Goal: Transaction & Acquisition: Subscribe to service/newsletter

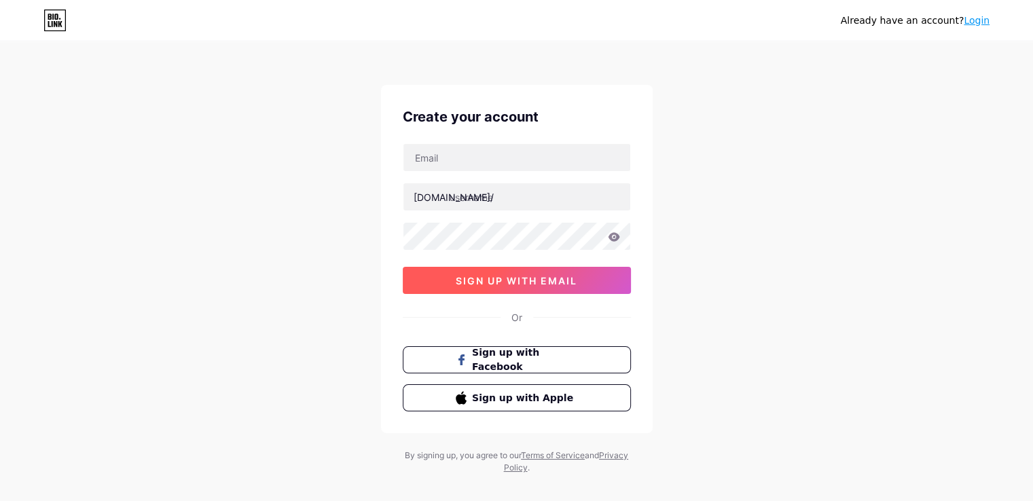
scroll to position [18, 0]
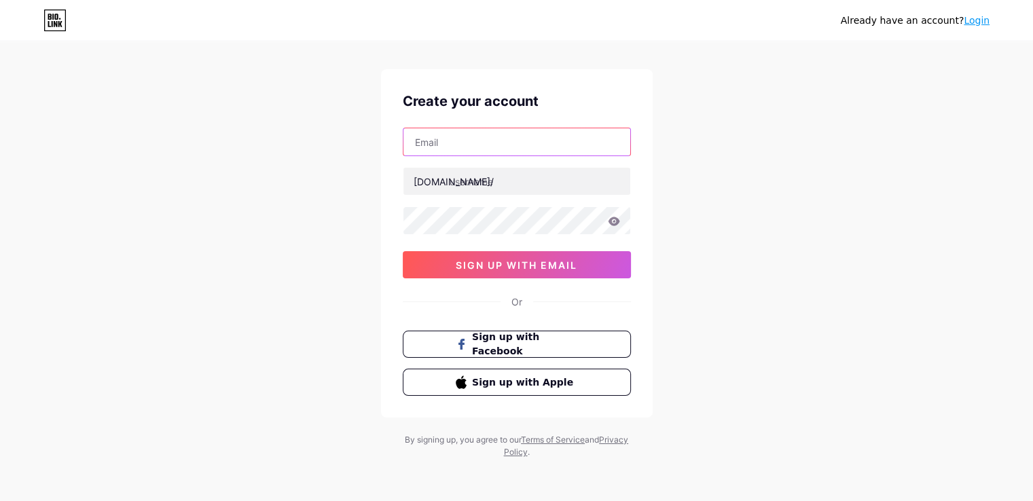
click at [476, 154] on input "text" at bounding box center [517, 141] width 227 height 27
type input "[EMAIL_ADDRESS][DOMAIN_NAME]"
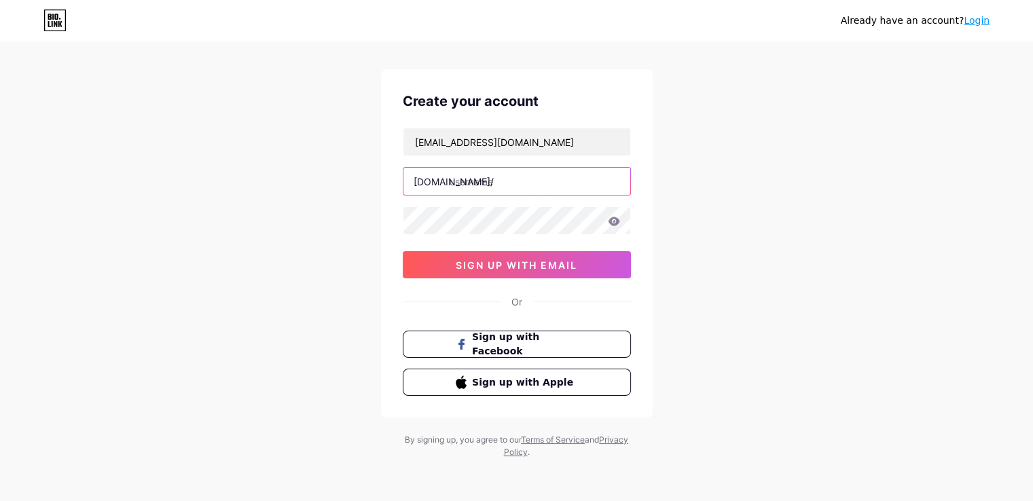
click at [505, 178] on input "text" at bounding box center [517, 181] width 227 height 27
paste input "hindimatraorg"
type input "hindimatraorg"
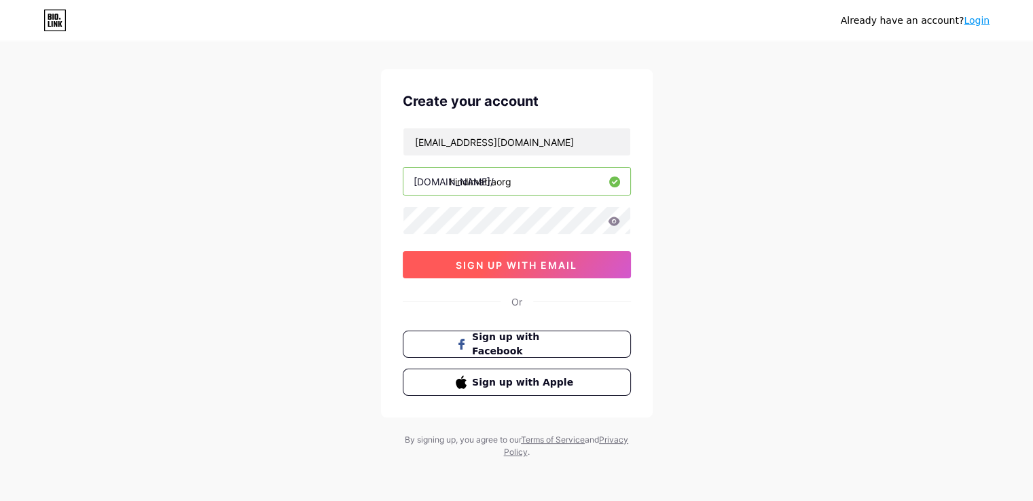
click at [569, 273] on button "sign up with email" at bounding box center [517, 264] width 228 height 27
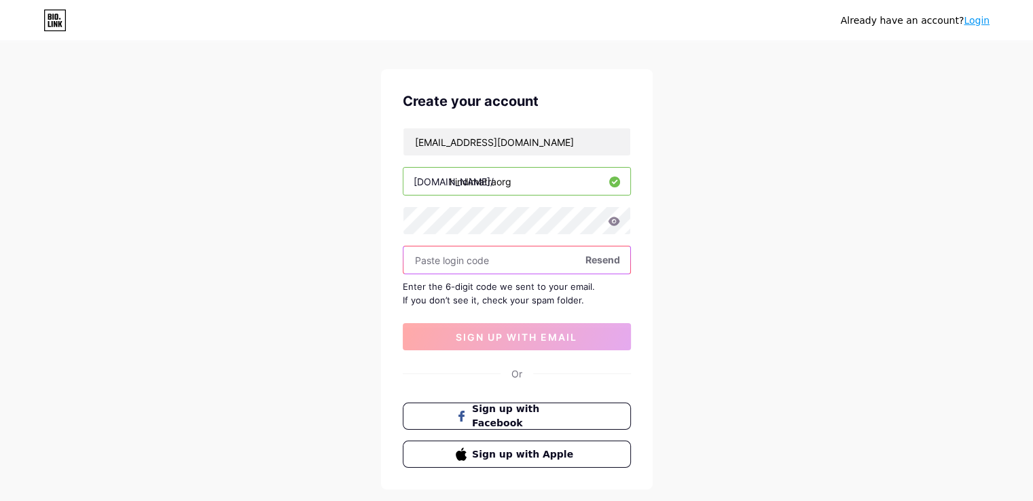
click at [475, 264] on input "text" at bounding box center [517, 260] width 227 height 27
paste input "773959"
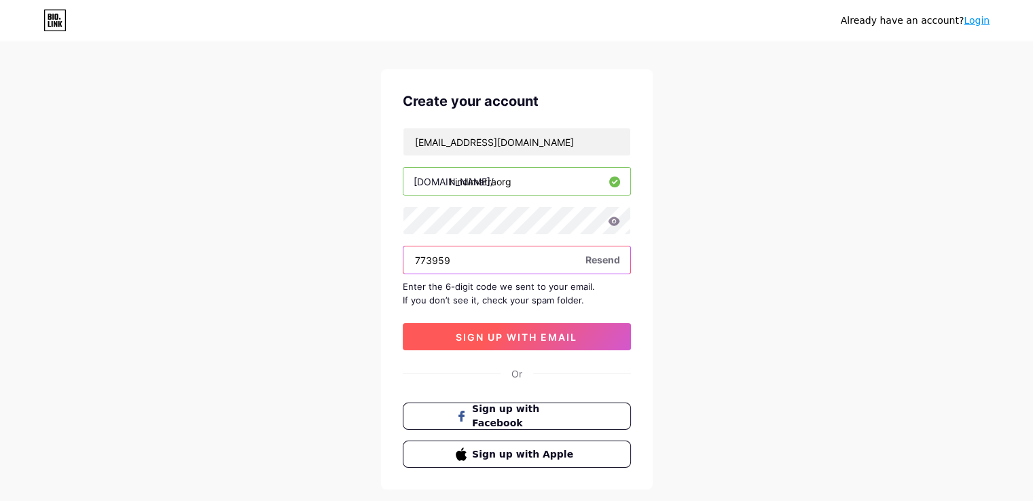
type input "773959"
click at [482, 335] on span "sign up with email" at bounding box center [517, 338] width 122 height 12
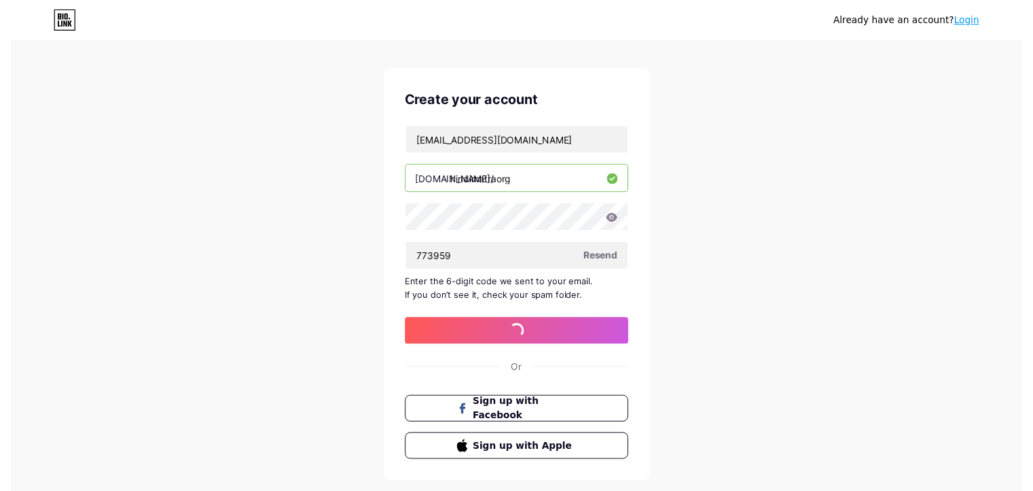
scroll to position [0, 0]
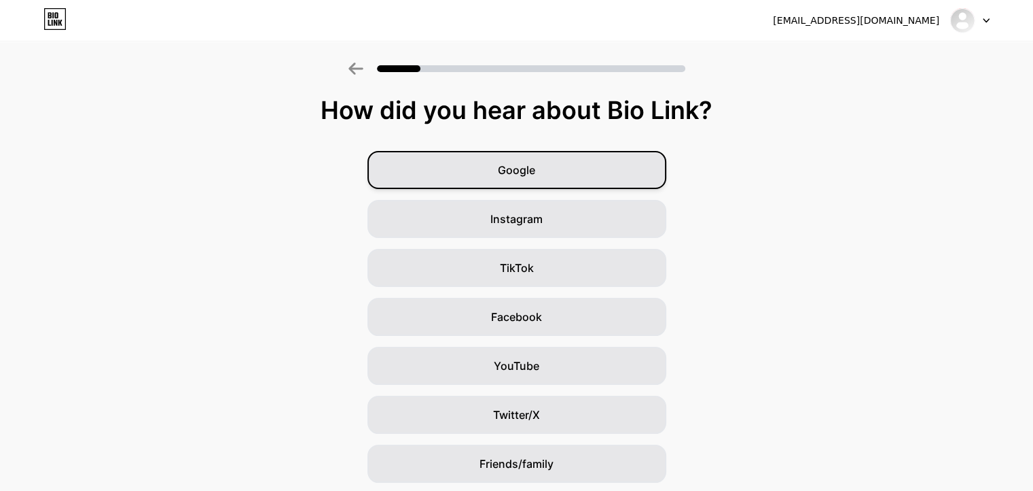
click at [554, 165] on div "Google" at bounding box center [517, 170] width 299 height 38
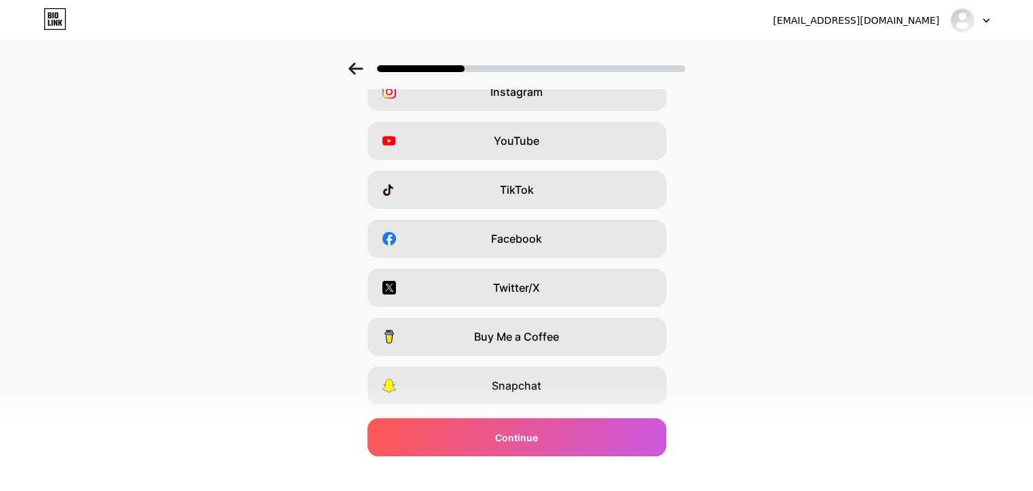
scroll to position [163, 0]
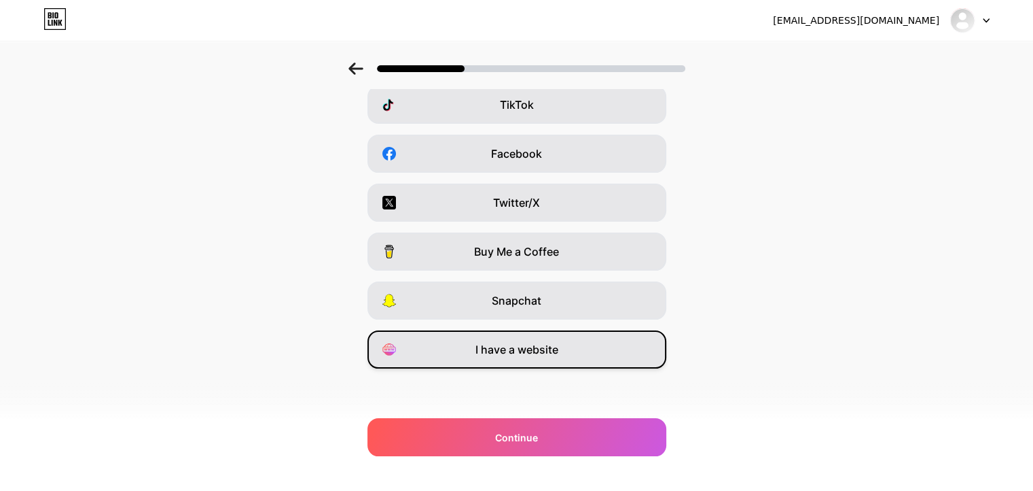
click at [538, 351] on span "I have a website" at bounding box center [517, 349] width 83 height 16
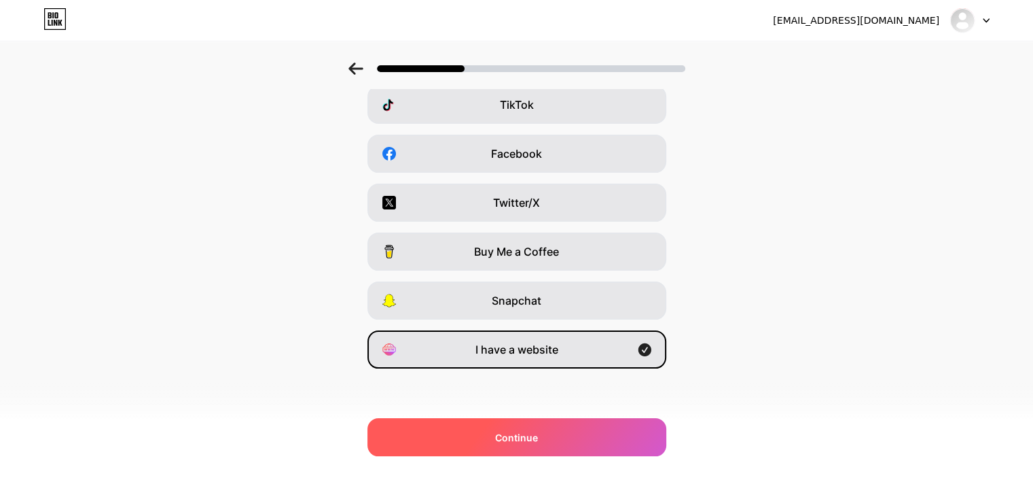
click at [551, 423] on div "Continue" at bounding box center [517, 437] width 299 height 38
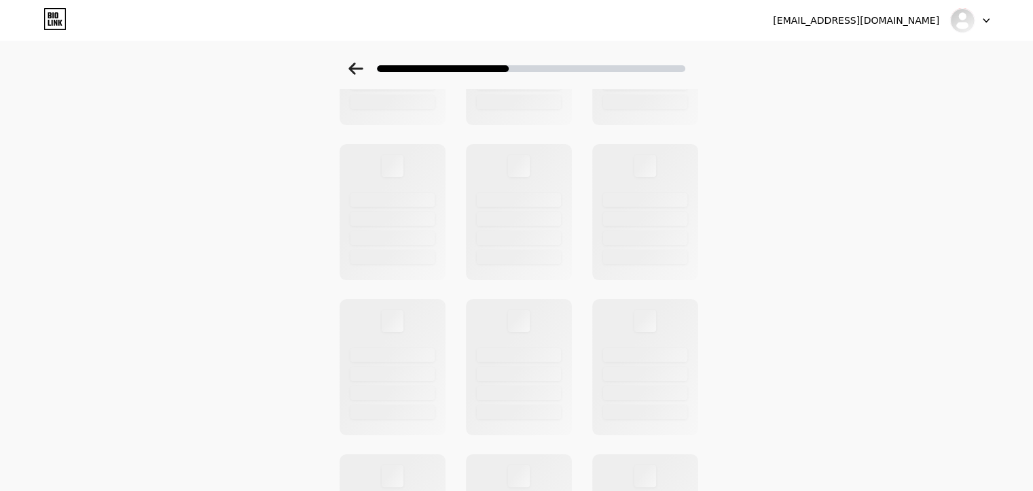
scroll to position [0, 0]
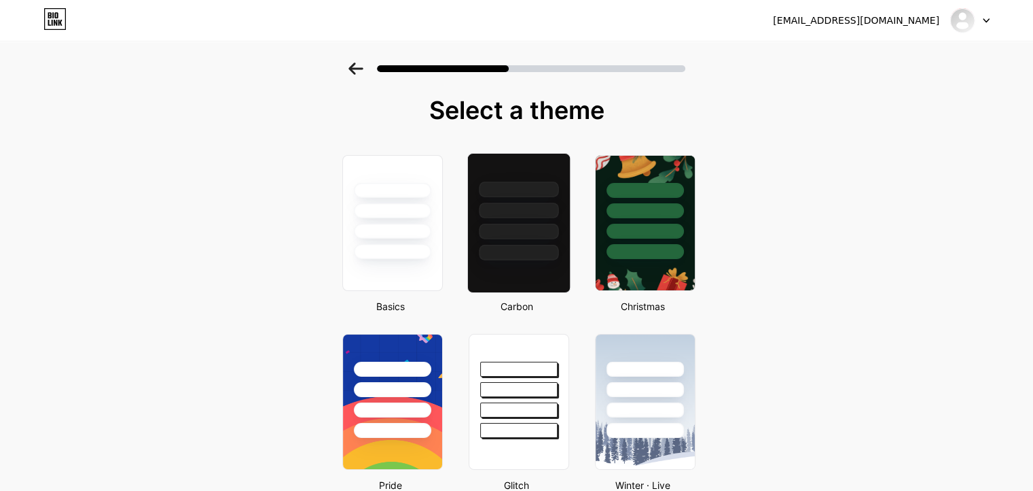
click at [527, 269] on div at bounding box center [518, 223] width 103 height 140
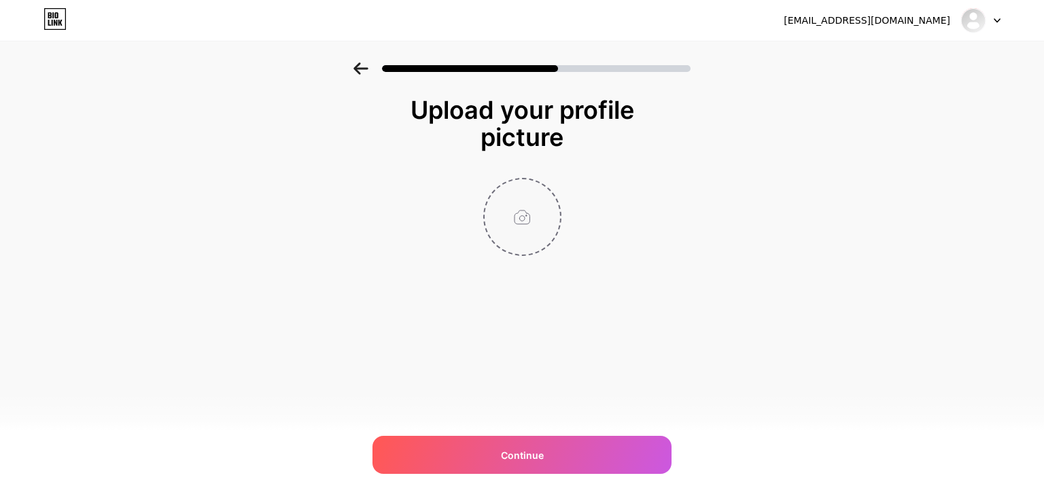
click at [527, 230] on input "file" at bounding box center [521, 216] width 75 height 75
type input "C:\fakepath\WhatsApp Image [DATE] 11.39.06 AM.jpeg"
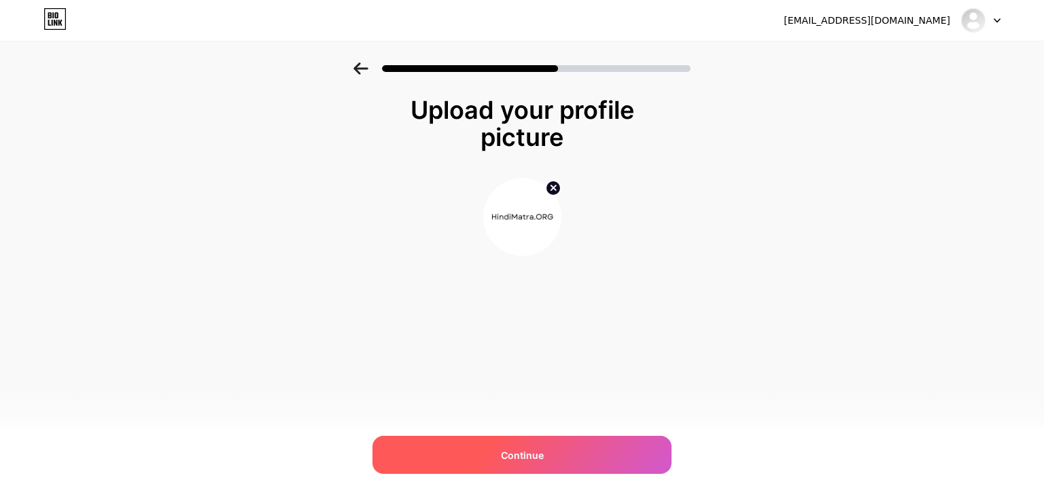
click at [547, 448] on div "Continue" at bounding box center [521, 455] width 299 height 38
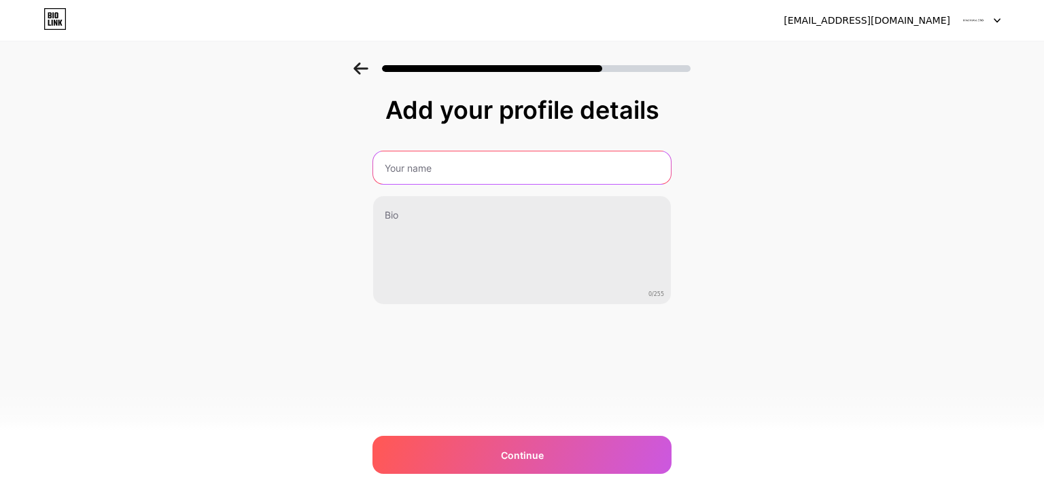
click at [419, 177] on input "text" at bounding box center [522, 168] width 298 height 33
type input "Hindi Matra"
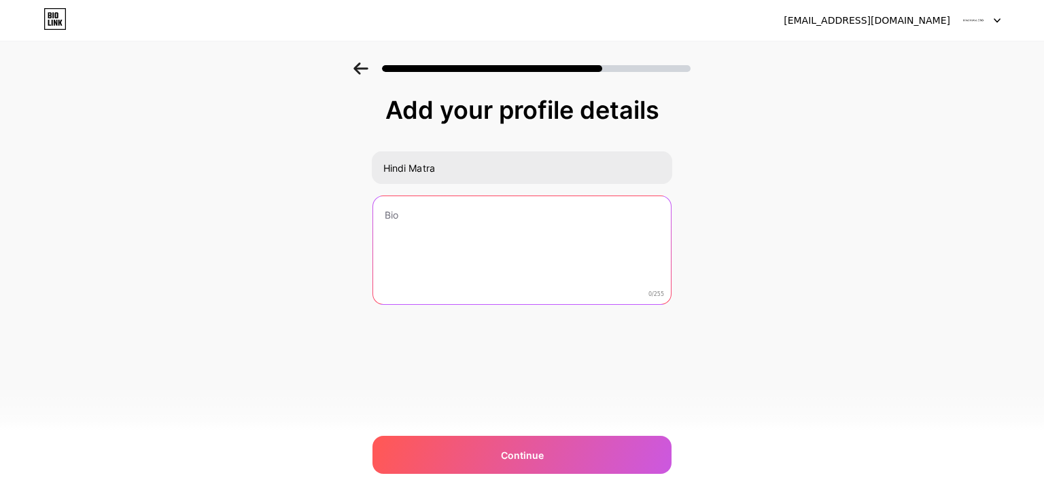
click at [410, 240] on textarea at bounding box center [522, 250] width 298 height 109
paste textarea "Hindi matra are phonetic symbols used to represent vowel sounds in conjunction …"
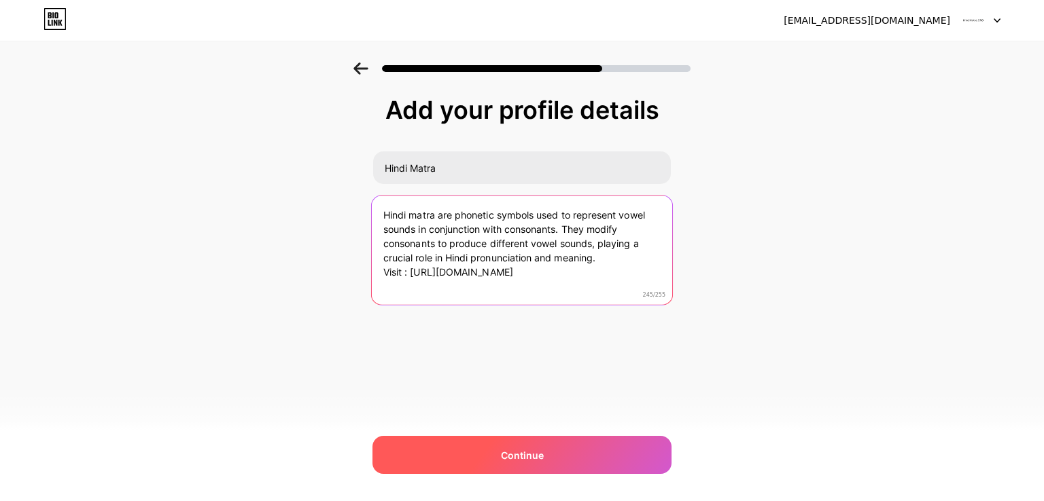
type textarea "Hindi matra are phonetic symbols used to represent vowel sounds in conjunction …"
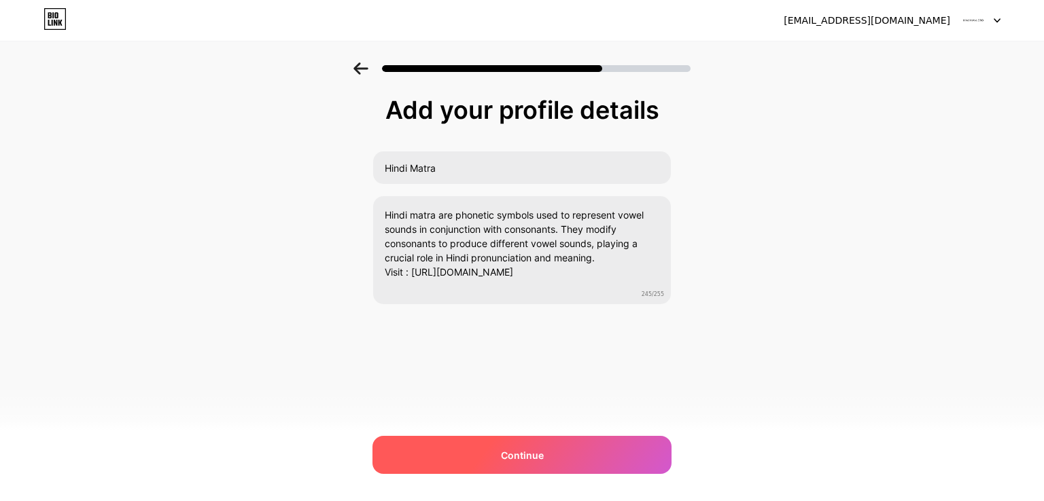
click at [514, 445] on div "Continue" at bounding box center [521, 455] width 299 height 38
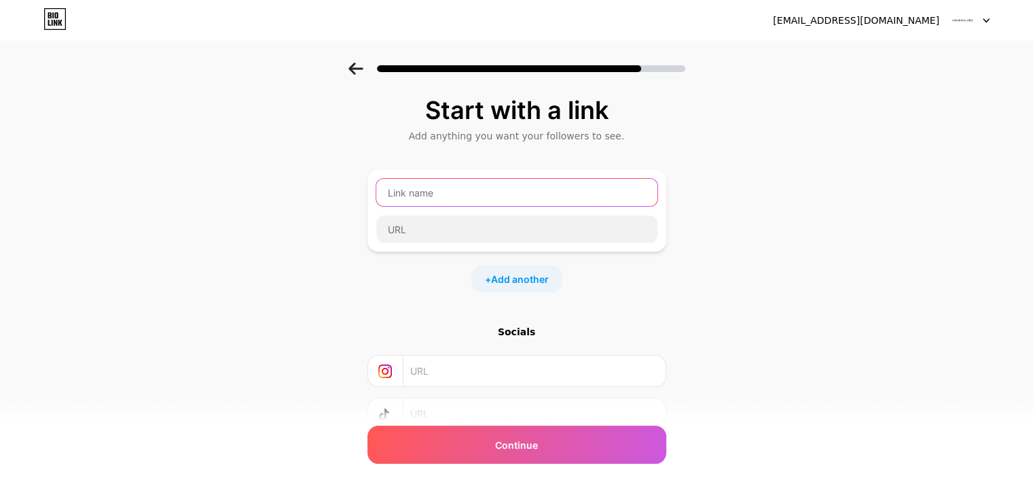
click at [470, 196] on input "text" at bounding box center [516, 192] width 281 height 27
type input "Website"
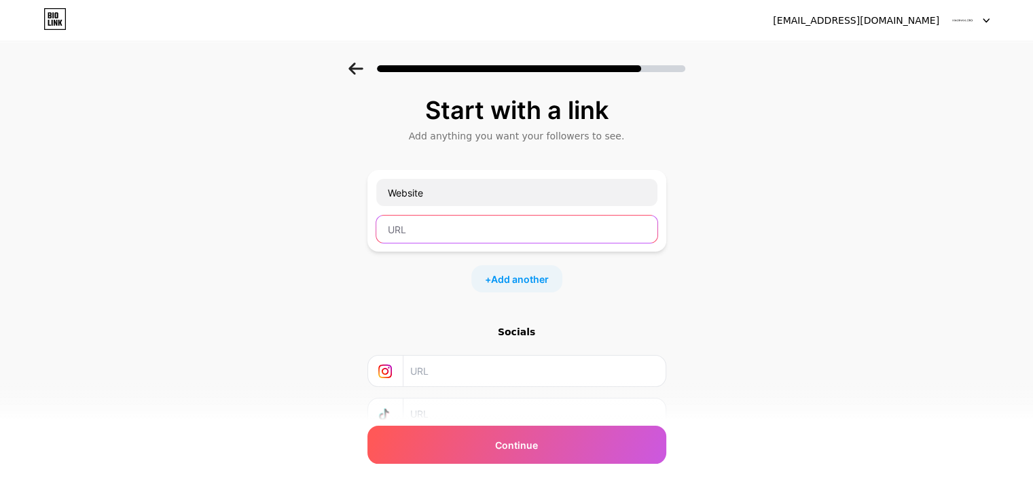
click at [406, 239] on input "text" at bounding box center [516, 228] width 281 height 27
paste input "[URL][DOMAIN_NAME]"
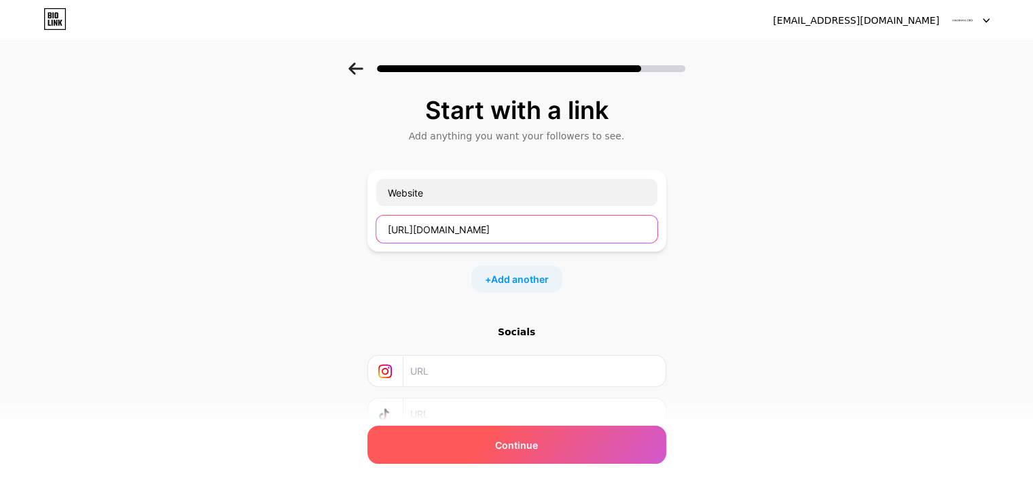
type input "[URL][DOMAIN_NAME]"
click at [502, 441] on span "Continue" at bounding box center [516, 445] width 43 height 14
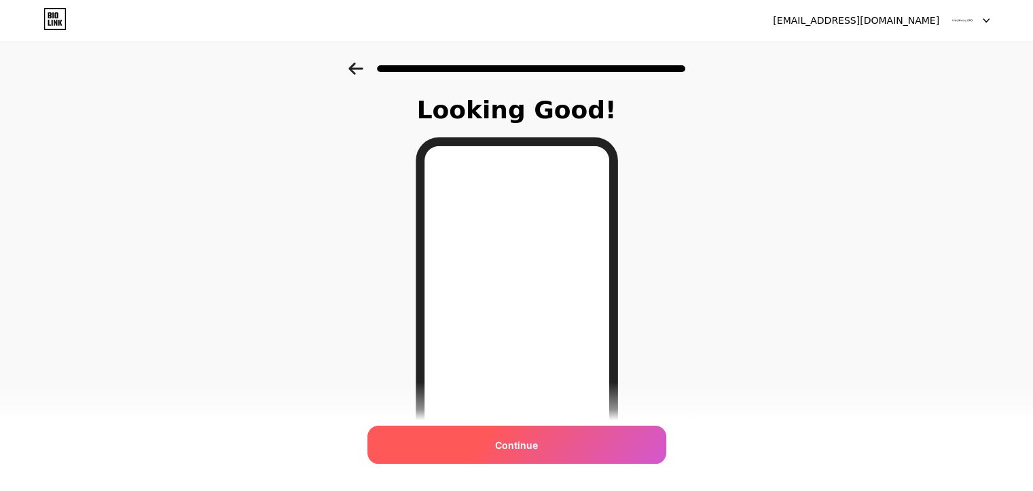
click at [530, 446] on span "Continue" at bounding box center [516, 445] width 43 height 14
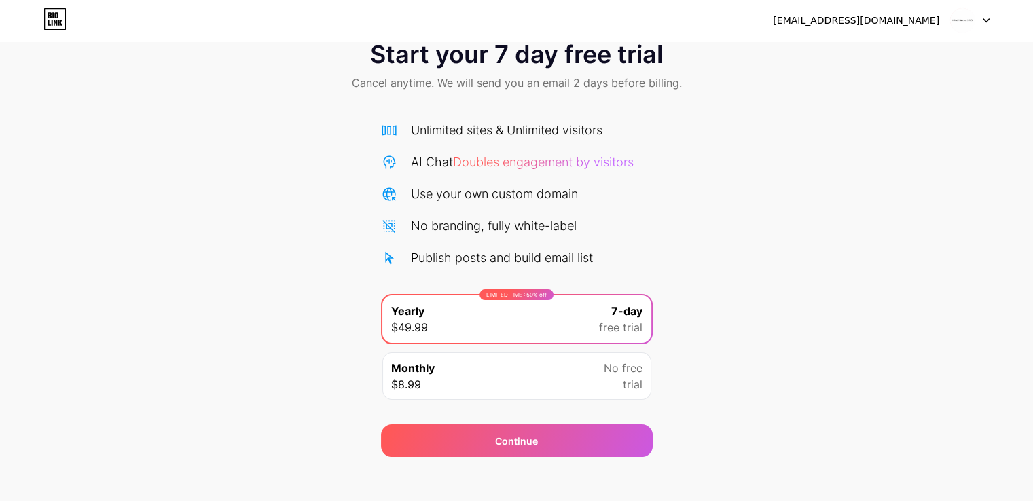
scroll to position [45, 0]
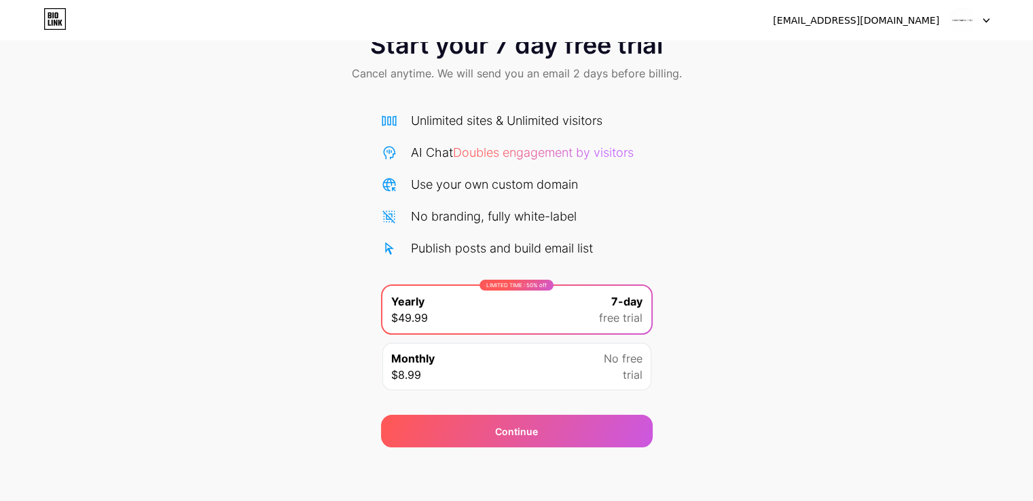
click at [550, 366] on div "Monthly $8.99 No free trial" at bounding box center [516, 367] width 269 height 48
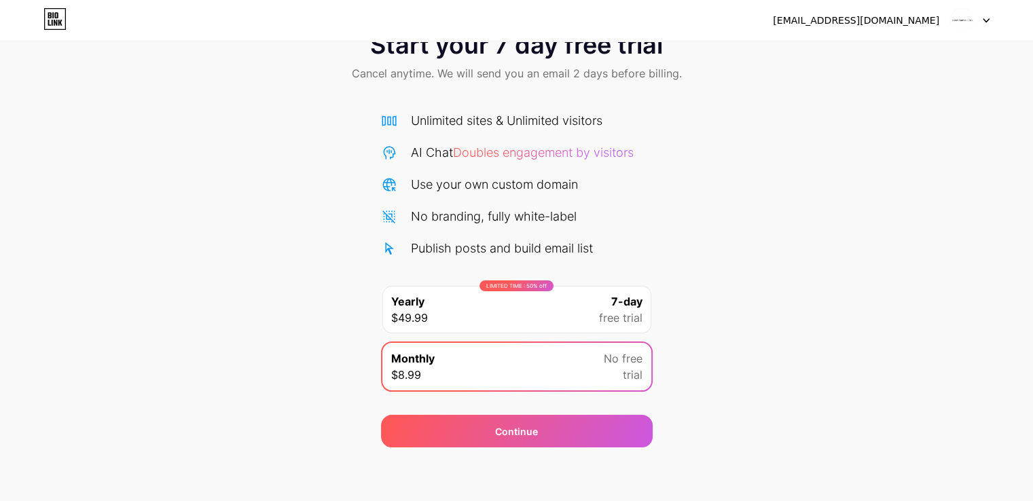
click at [673, 229] on div "Start your 7 day free trial Cancel anytime. We will send you an email 2 days be…" at bounding box center [516, 233] width 1033 height 430
click at [560, 322] on div "LIMITED TIME : 50% off Yearly $49.99 7-day free trial" at bounding box center [516, 310] width 269 height 48
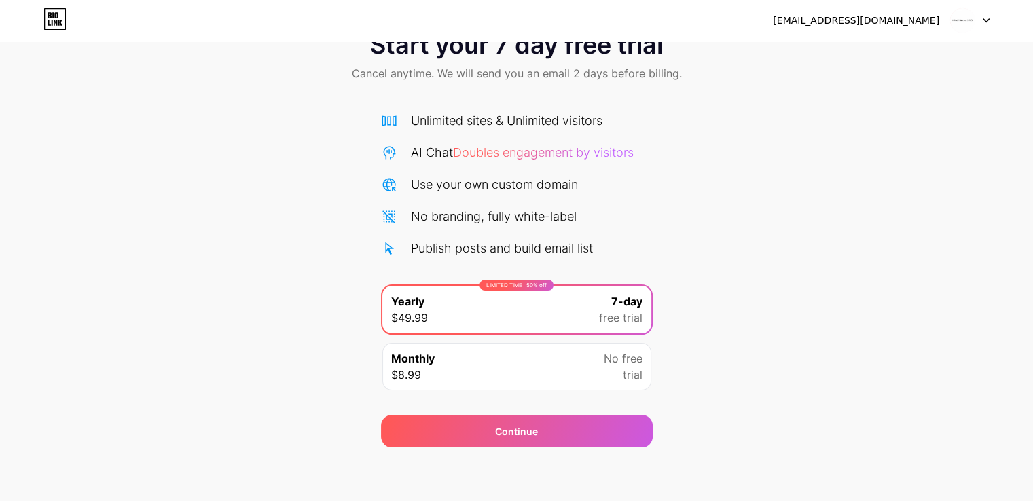
click at [642, 234] on div "Unlimited sites & Unlimited visitors AI Chat Doubles engagement by visitors Use…" at bounding box center [517, 184] width 272 height 146
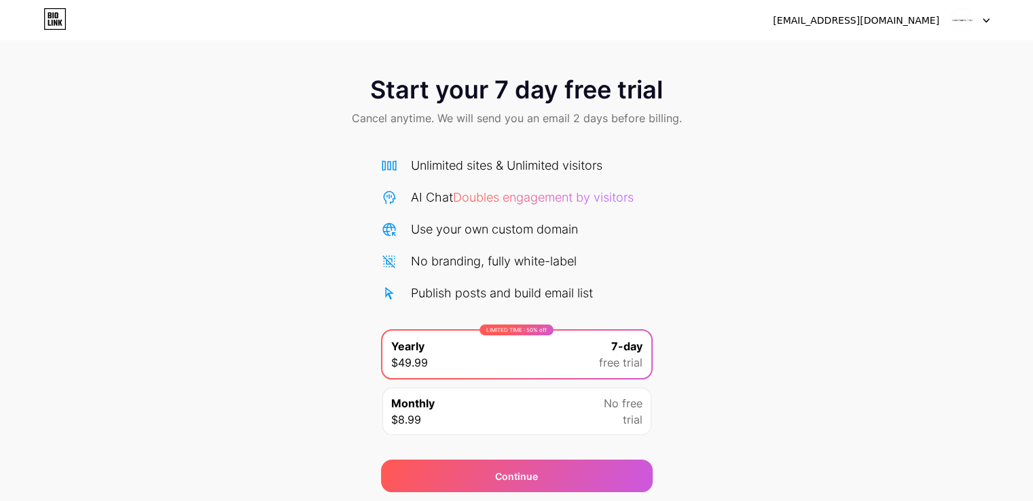
click at [965, 22] on img at bounding box center [963, 20] width 26 height 26
click at [696, 162] on div "Start your 7 day free trial Cancel anytime. We will send you an email 2 days be…" at bounding box center [516, 278] width 1033 height 430
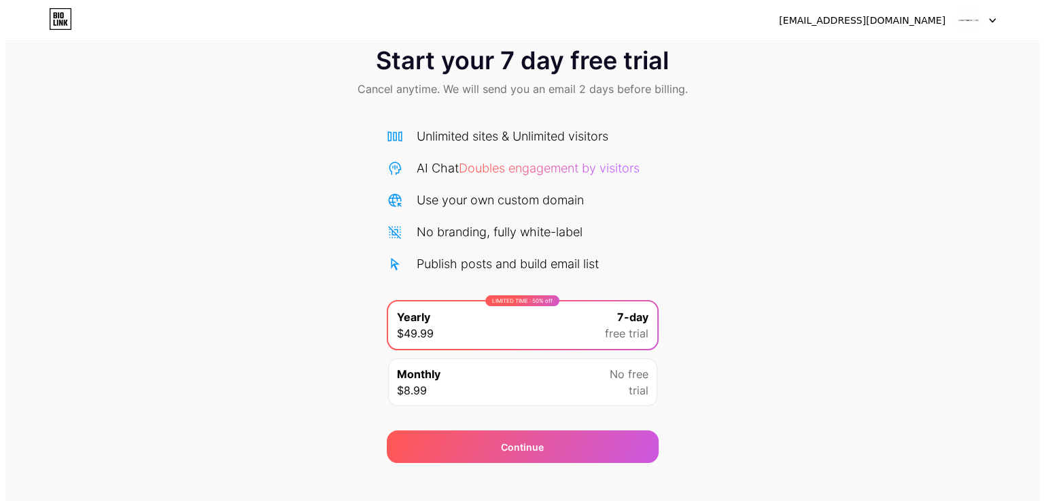
scroll to position [45, 0]
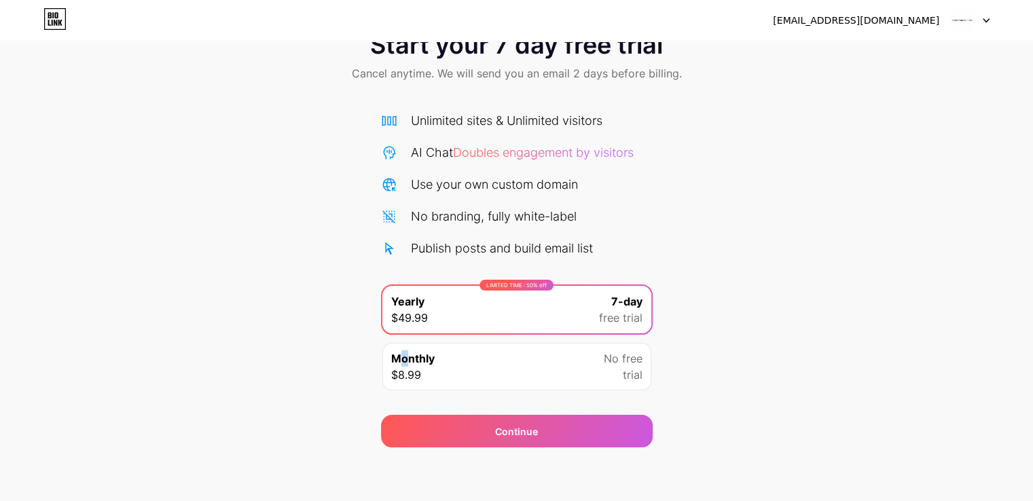
click at [404, 355] on span "Monthly" at bounding box center [412, 359] width 43 height 16
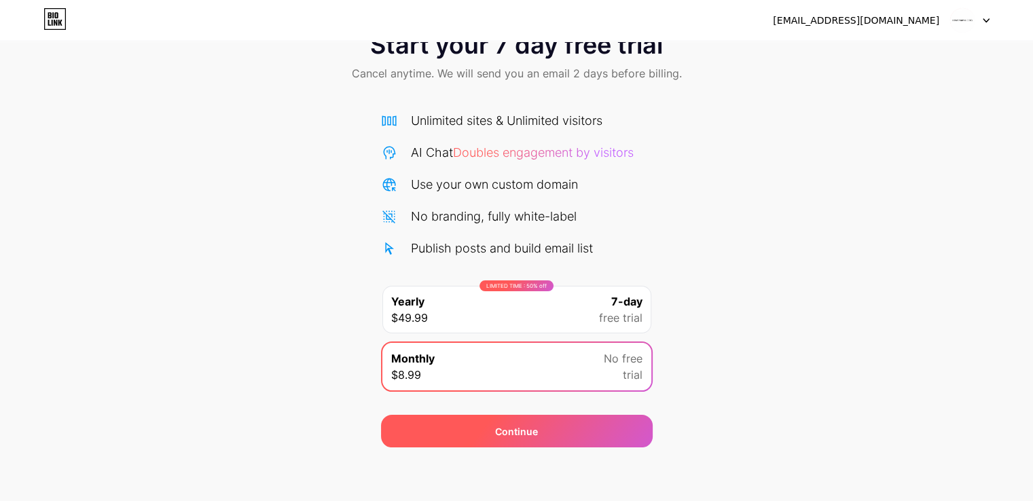
click at [413, 431] on div "Continue" at bounding box center [517, 431] width 272 height 33
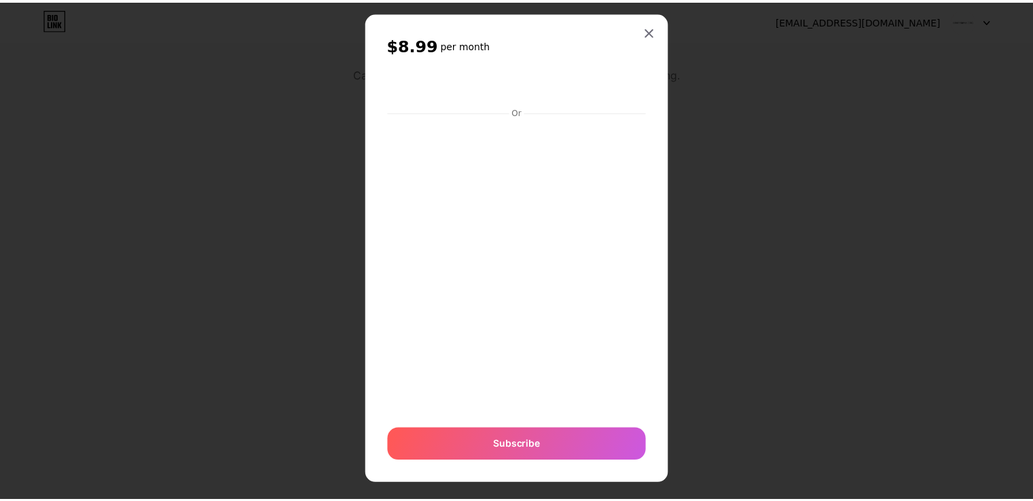
scroll to position [31, 0]
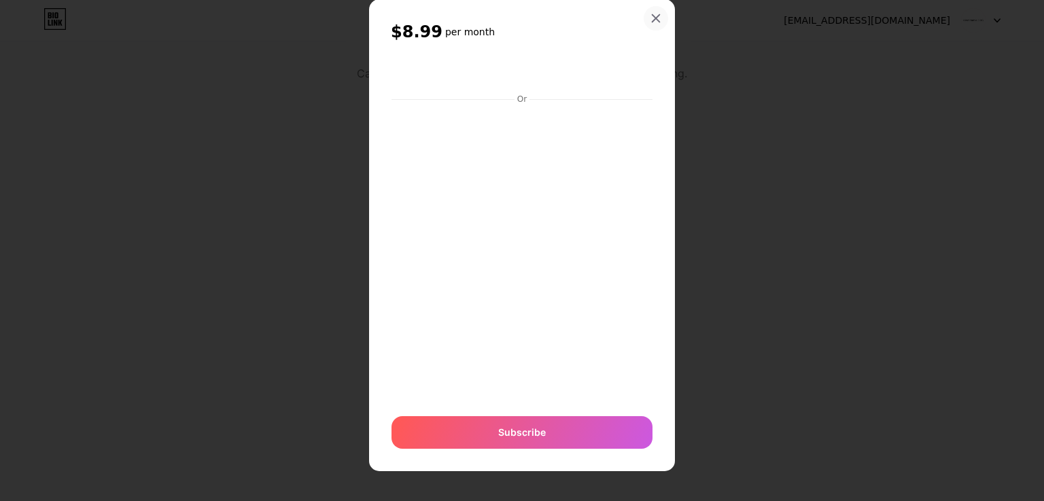
click at [657, 17] on div at bounding box center [655, 18] width 24 height 24
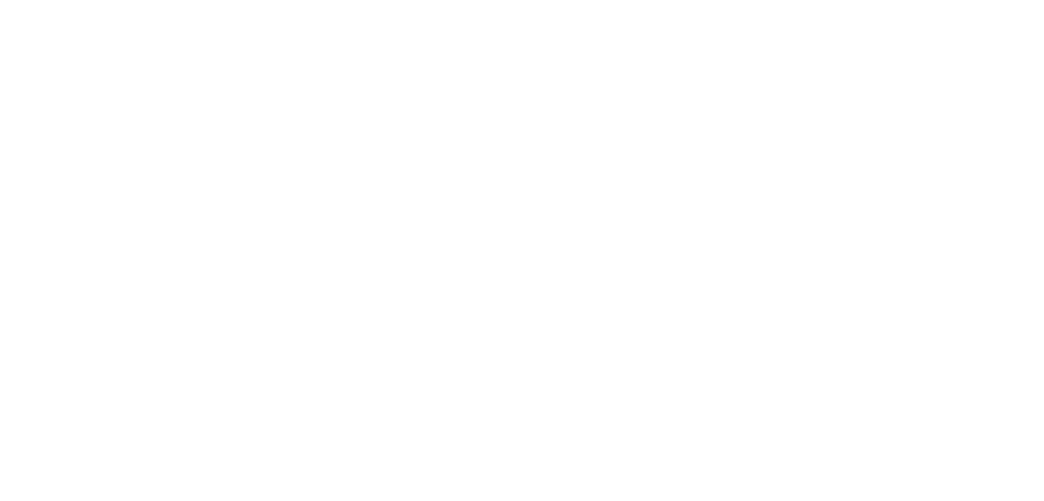
click at [260, 0] on html at bounding box center [522, 0] width 1044 height 0
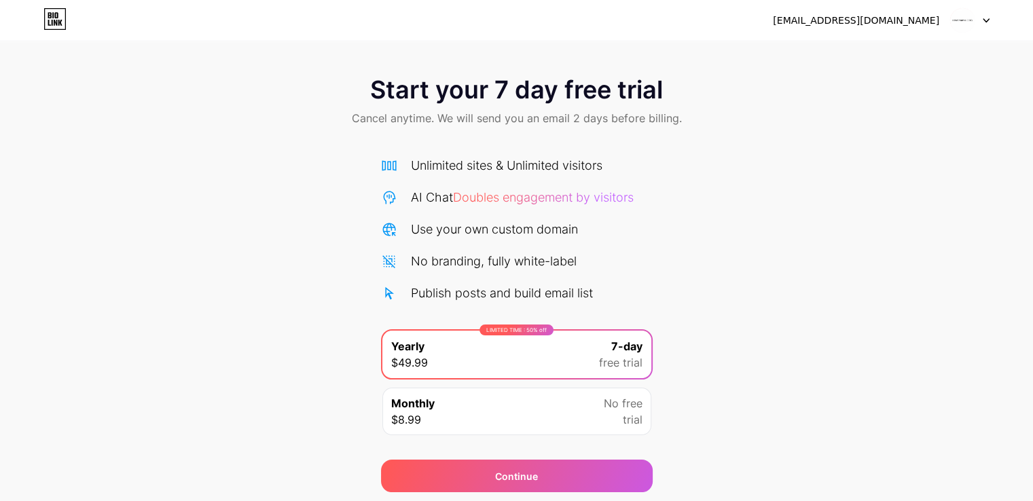
scroll to position [45, 0]
